Goal: Task Accomplishment & Management: Use online tool/utility

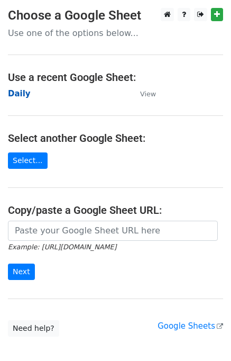
click at [21, 92] on strong "Daily" at bounding box center [19, 94] width 23 height 10
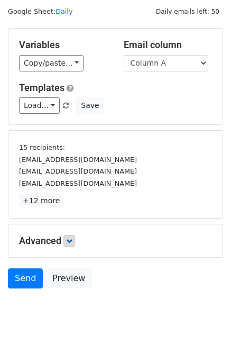
scroll to position [45, 0]
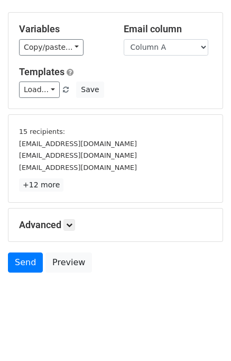
click at [65, 225] on h5 "Advanced" at bounding box center [115, 225] width 193 height 12
click at [69, 222] on icon at bounding box center [69, 225] width 6 height 6
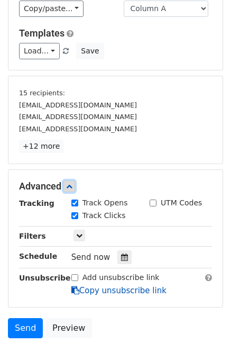
scroll to position [132, 0]
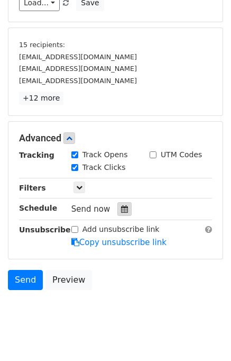
click at [121, 205] on icon at bounding box center [124, 208] width 7 height 7
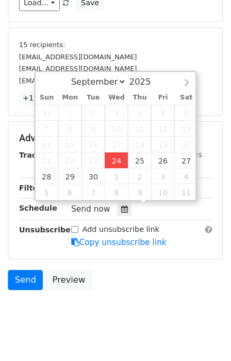
type input "2025-09-24 15:53"
type input "03"
type input "53"
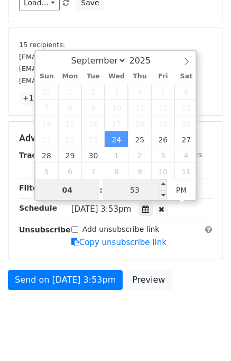
type input "04"
type input "2025-09-24 16:53"
click at [113, 191] on input "53" at bounding box center [135, 189] width 65 height 21
type input "00"
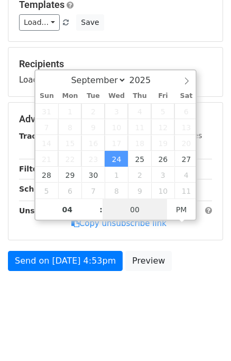
scroll to position [110, 0]
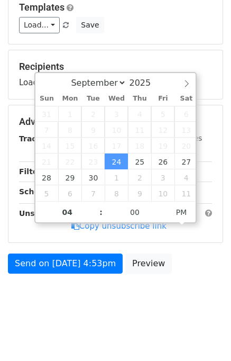
type input "2025-09-24 16:00"
click at [193, 287] on body "New Campaign Daily emails left: 50 Google Sheet: Daily Variables Copy/paste... …" at bounding box center [115, 109] width 231 height 423
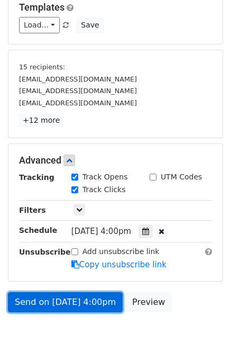
click at [86, 295] on link "Send on Sep 24 at 4:00pm" at bounding box center [65, 302] width 115 height 20
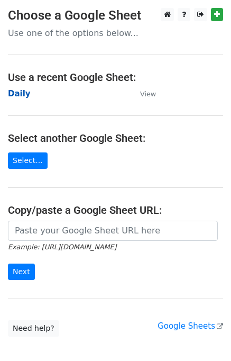
click at [19, 93] on strong "Daily" at bounding box center [19, 94] width 23 height 10
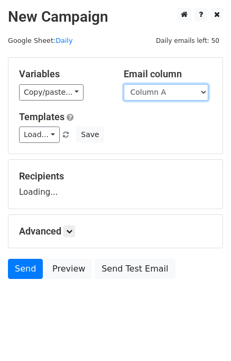
click at [152, 95] on select "Column A Column B Column C" at bounding box center [166, 92] width 85 height 16
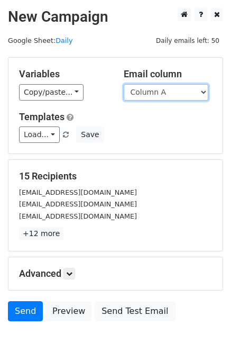
click at [156, 89] on select "Column A Column B Column C" at bounding box center [166, 92] width 85 height 16
select select "Column B"
click at [124, 84] on select "Column A Column B Column C" at bounding box center [166, 92] width 85 height 16
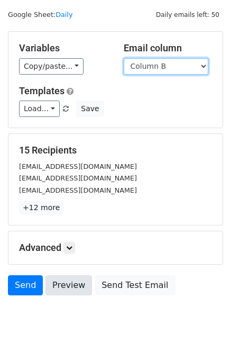
scroll to position [49, 0]
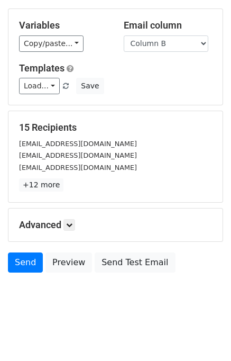
click at [80, 220] on h5 "Advanced" at bounding box center [115, 225] width 193 height 12
click at [72, 223] on icon at bounding box center [69, 225] width 6 height 6
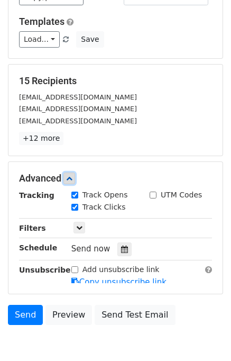
scroll to position [120, 0]
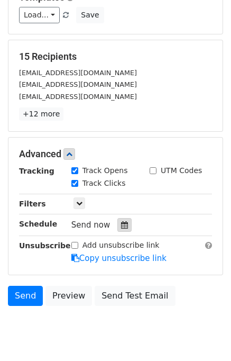
click at [122, 221] on icon at bounding box center [124, 224] width 7 height 7
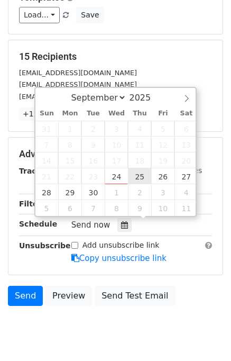
type input "2025-09-25 12:00"
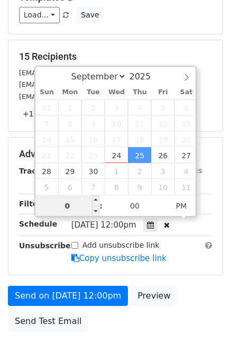
type input "05"
type input "2025-09-25 17:00"
click at [190, 297] on div "Send on Sep 25 at 12:00pm Preview Send Test Email" at bounding box center [115, 311] width 231 height 51
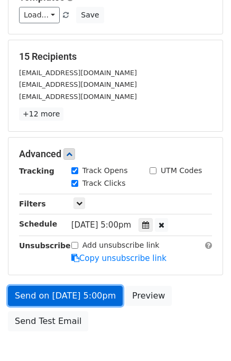
click at [97, 292] on link "Send on Sep 25 at 5:00pm" at bounding box center [65, 296] width 115 height 20
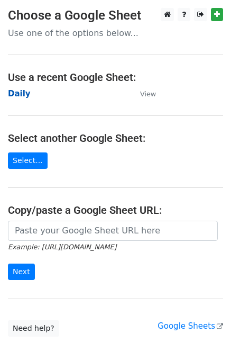
click at [23, 96] on strong "Daily" at bounding box center [19, 94] width 23 height 10
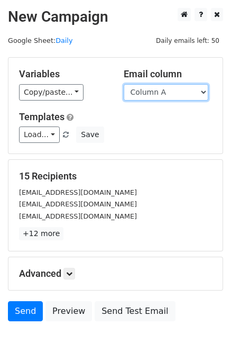
click at [147, 90] on select "Column A Column B Column C" at bounding box center [166, 92] width 85 height 16
select select "Column C"
click at [124, 84] on select "Column A Column B Column C" at bounding box center [166, 92] width 85 height 16
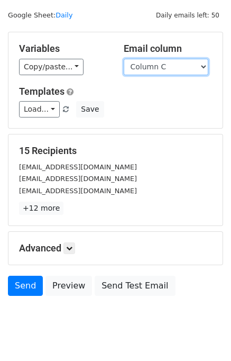
scroll to position [49, 0]
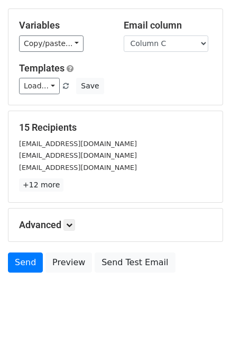
drag, startPoint x: 68, startPoint y: 217, endPoint x: 78, endPoint y: 214, distance: 10.4
click at [69, 216] on div "Advanced Tracking Track Opens UTM Codes Track Clicks Filters Only include sprea…" at bounding box center [115, 224] width 214 height 33
click at [67, 223] on link at bounding box center [69, 225] width 12 height 12
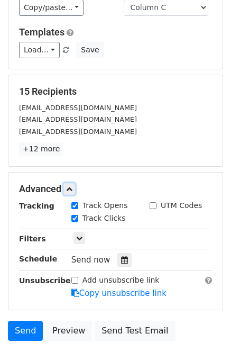
scroll to position [129, 0]
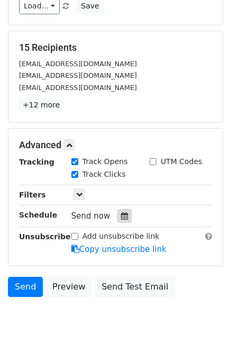
click at [121, 216] on icon at bounding box center [124, 215] width 7 height 7
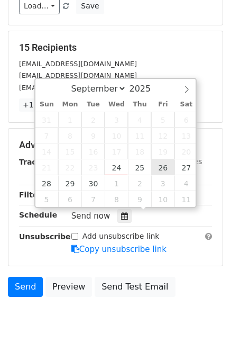
type input "[DATE] 12:00"
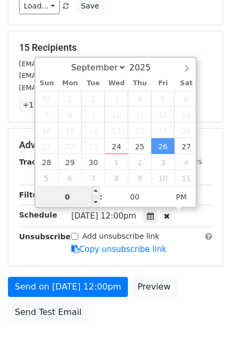
type input "06"
type input "[DATE] 18:00"
click at [190, 283] on div "Send on [DATE] 12:00pm Preview Send Test Email" at bounding box center [115, 302] width 231 height 51
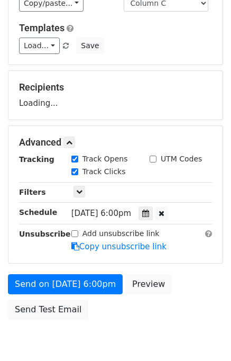
scroll to position [135, 0]
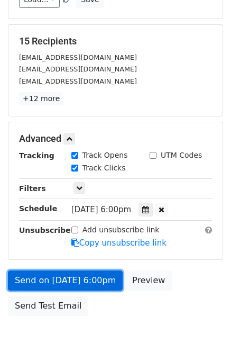
click at [91, 277] on link "Send on [DATE] 6:00pm" at bounding box center [65, 280] width 115 height 20
